Goal: Task Accomplishment & Management: Manage account settings

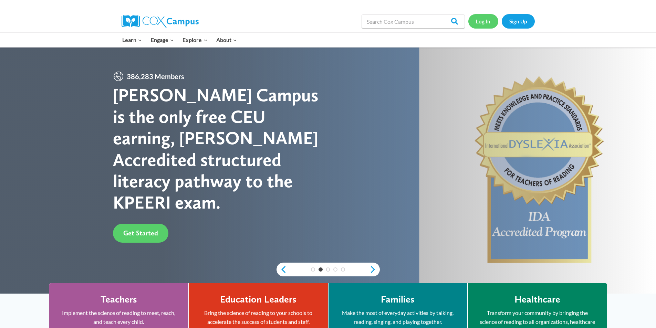
click at [485, 21] on link "Log In" at bounding box center [483, 21] width 30 height 14
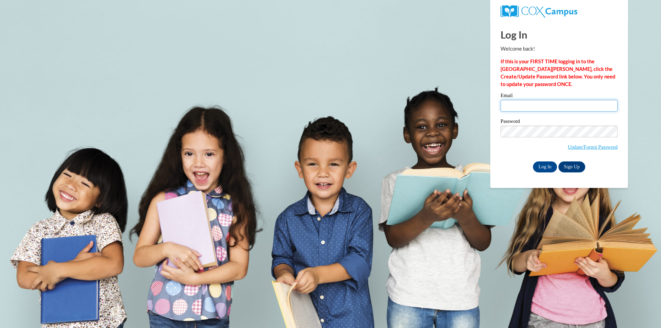
click at [525, 107] on input "Email" at bounding box center [559, 106] width 117 height 12
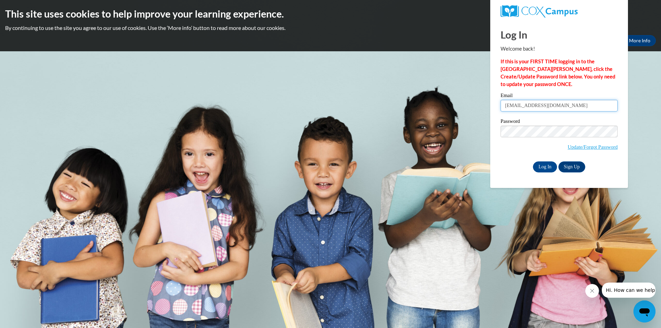
type input "[EMAIL_ADDRESS][DOMAIN_NAME]"
click at [547, 167] on input "Log In" at bounding box center [545, 166] width 24 height 11
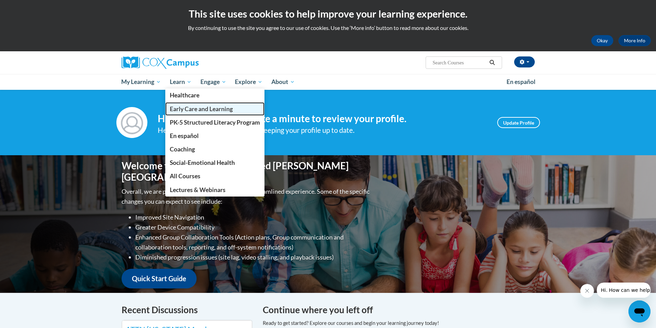
click at [184, 109] on span "Early Care and Learning" at bounding box center [201, 108] width 63 height 7
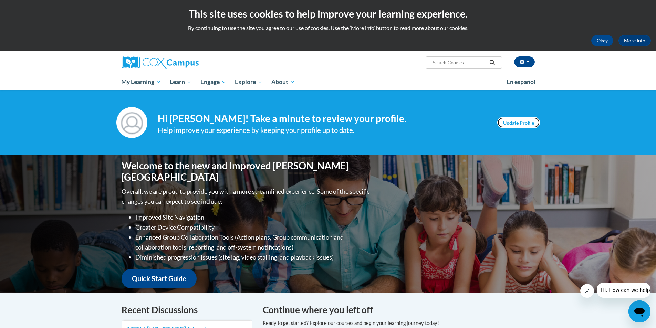
click at [513, 124] on link "Update Profile" at bounding box center [518, 122] width 43 height 11
